Goal: Find specific page/section: Find specific page/section

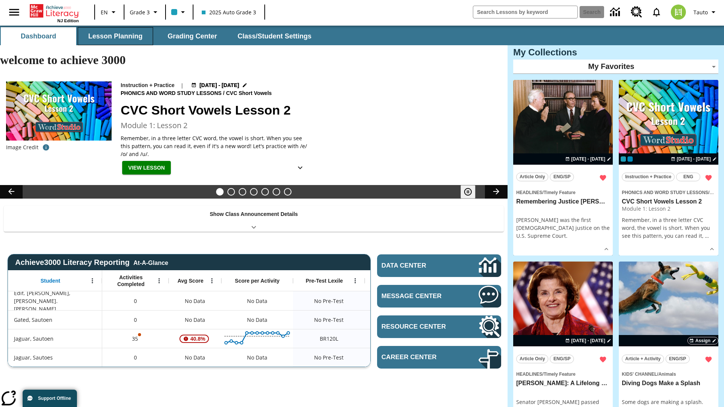
click at [115, 36] on button "Lesson Planning" at bounding box center [115, 36] width 75 height 18
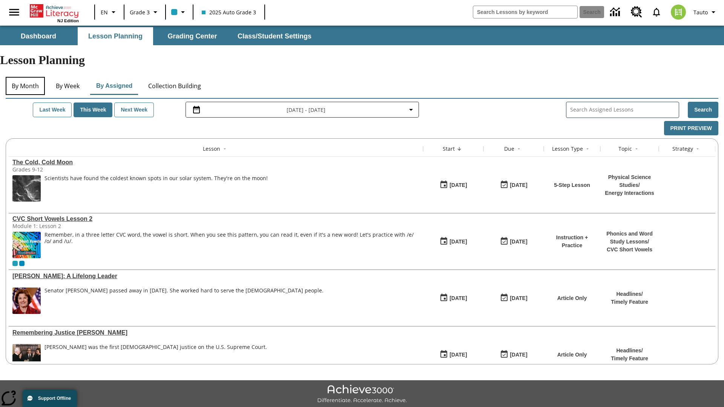
click at [25, 77] on button "By Month" at bounding box center [25, 86] width 39 height 18
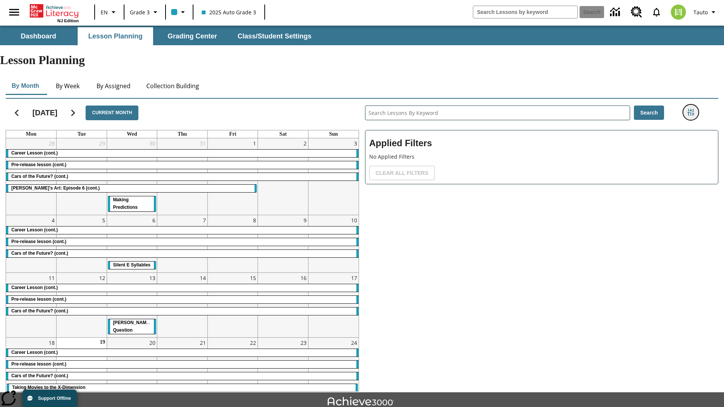
click at [691, 109] on icon "Filters Side menu" at bounding box center [691, 112] width 7 height 7
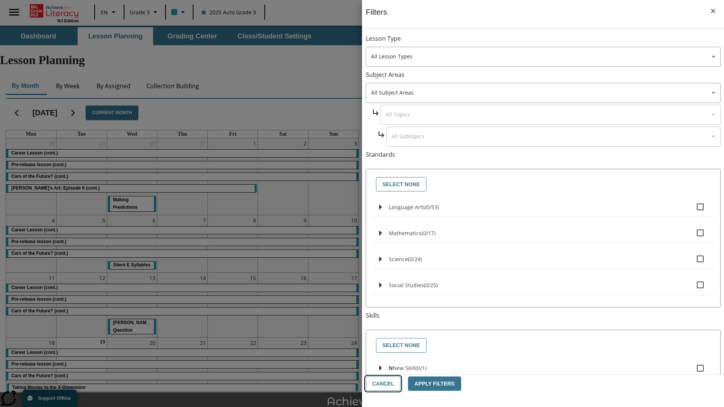
click at [383, 384] on button "Cancel" at bounding box center [383, 384] width 35 height 15
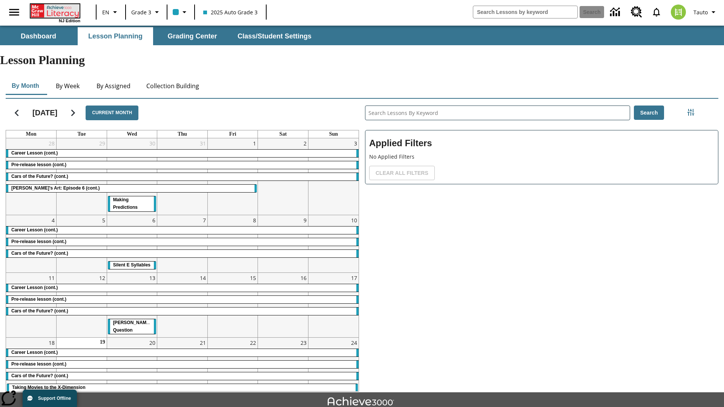
click at [54, 10] on icon "Home" at bounding box center [56, 11] width 50 height 14
